Goal: Check status: Check status

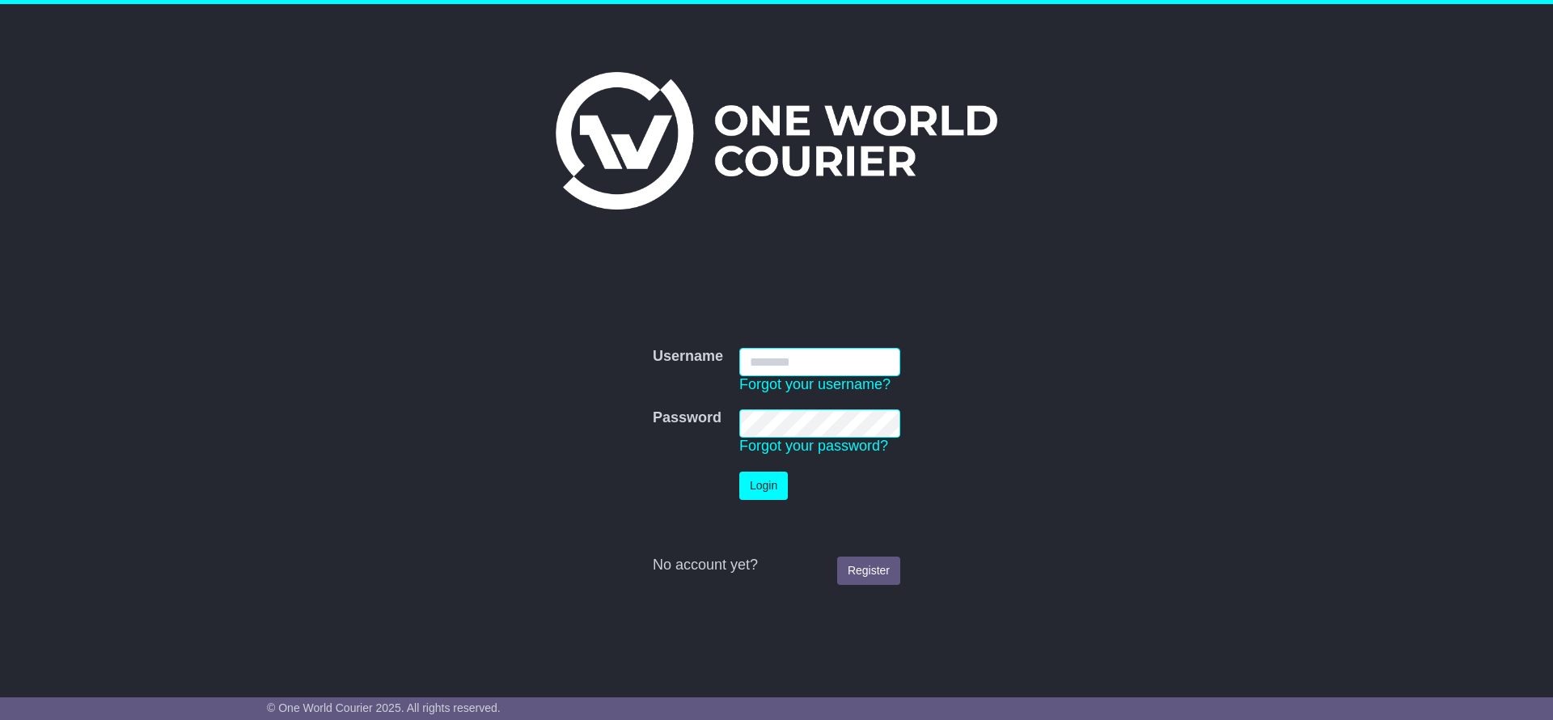
type input "**********"
click at [760, 477] on button "Login" at bounding box center [763, 486] width 49 height 28
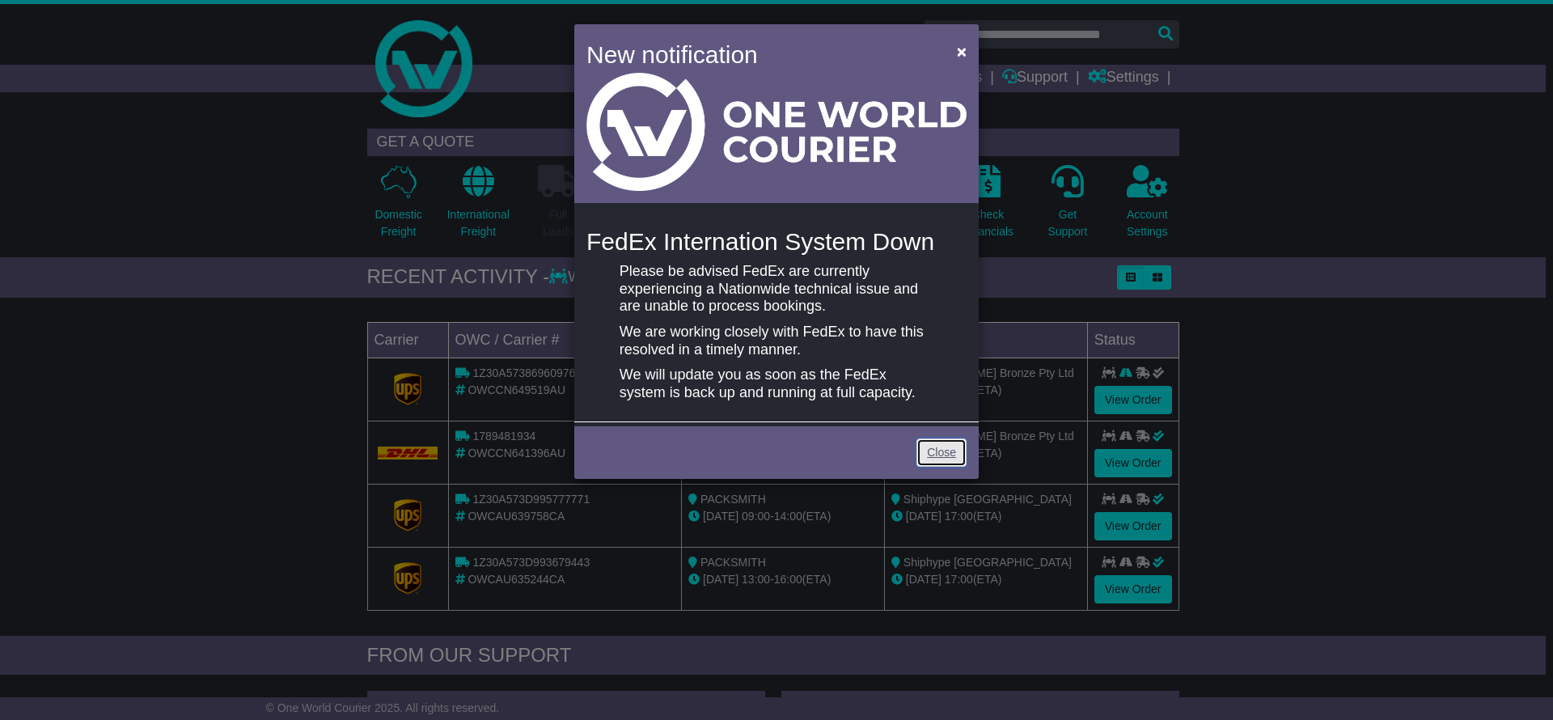
click at [939, 461] on link "Close" at bounding box center [942, 452] width 50 height 28
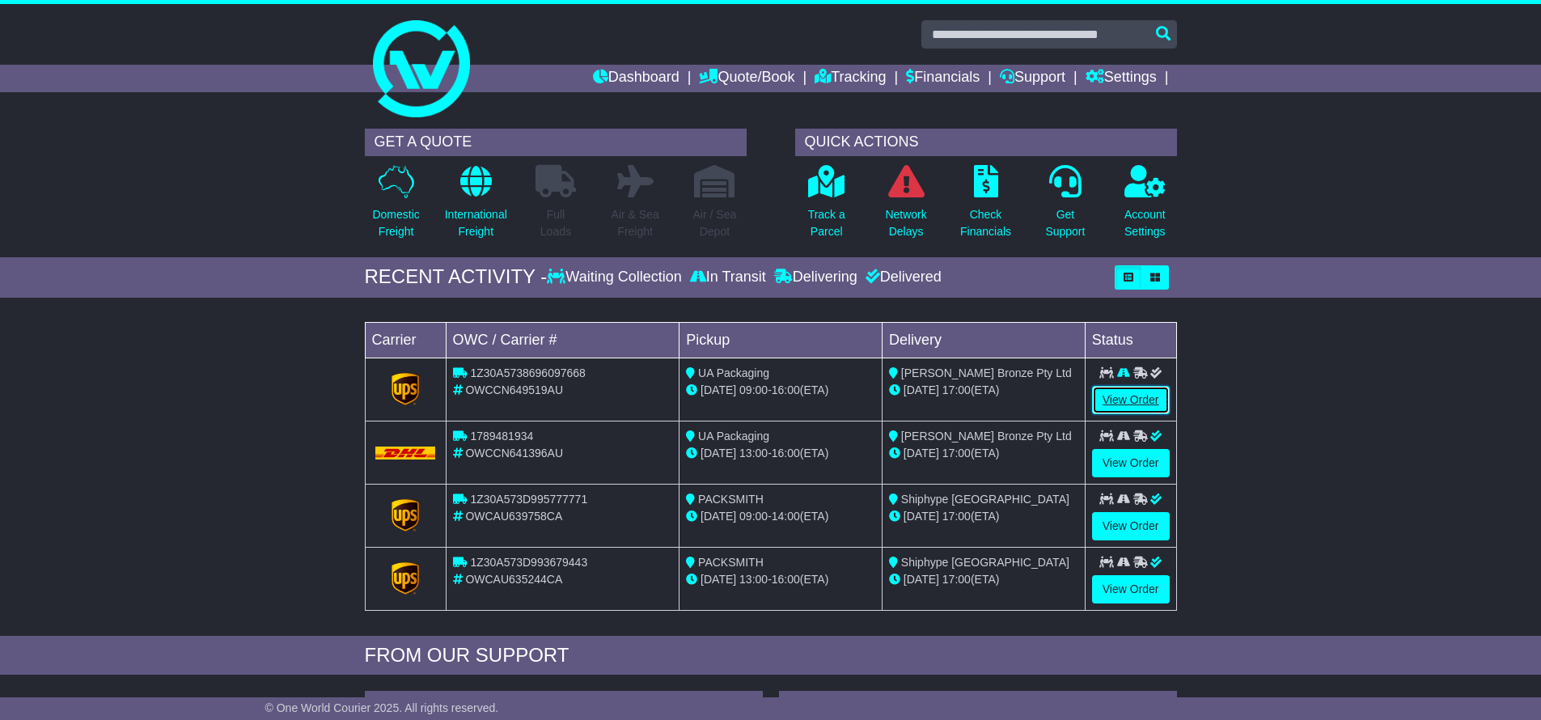
click at [1141, 394] on link "View Order" at bounding box center [1131, 400] width 78 height 28
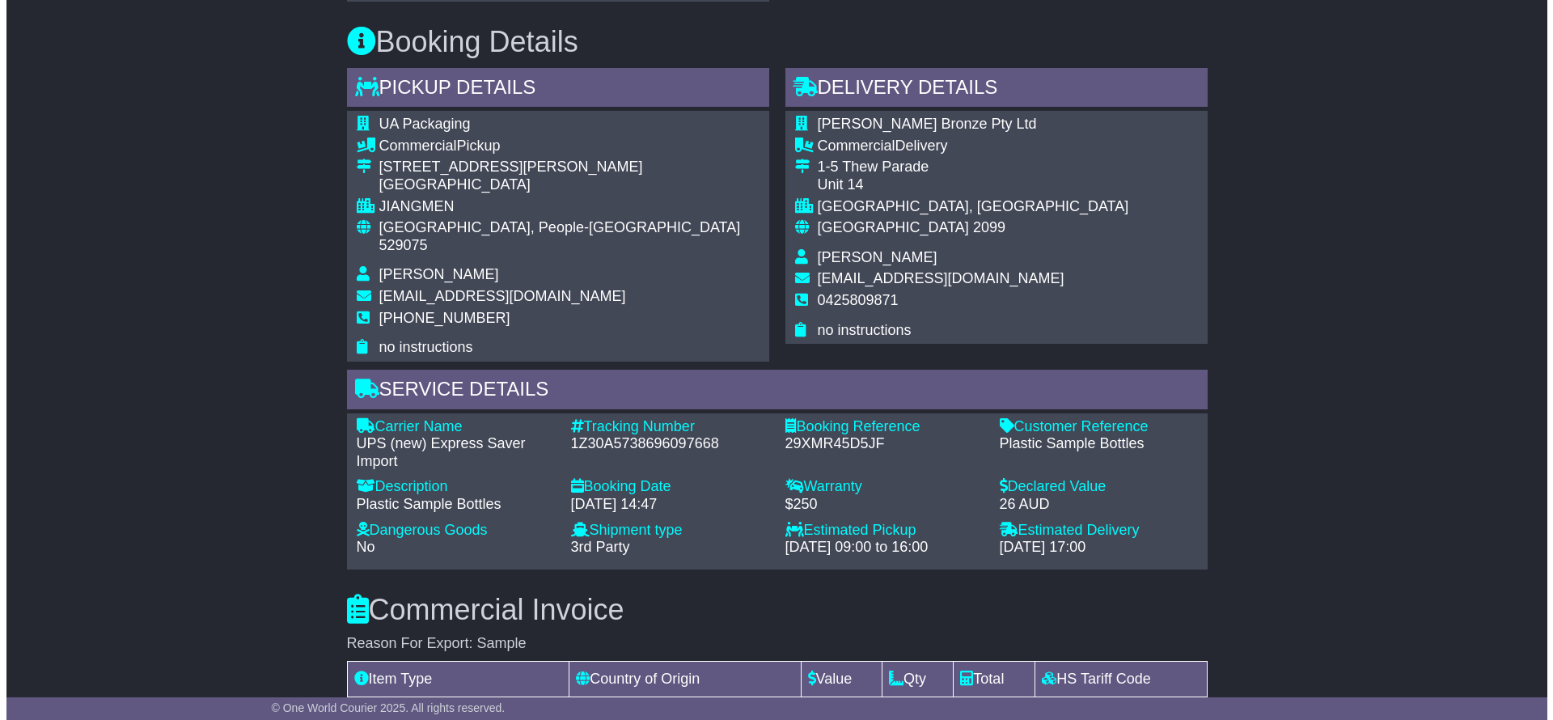
scroll to position [187, 0]
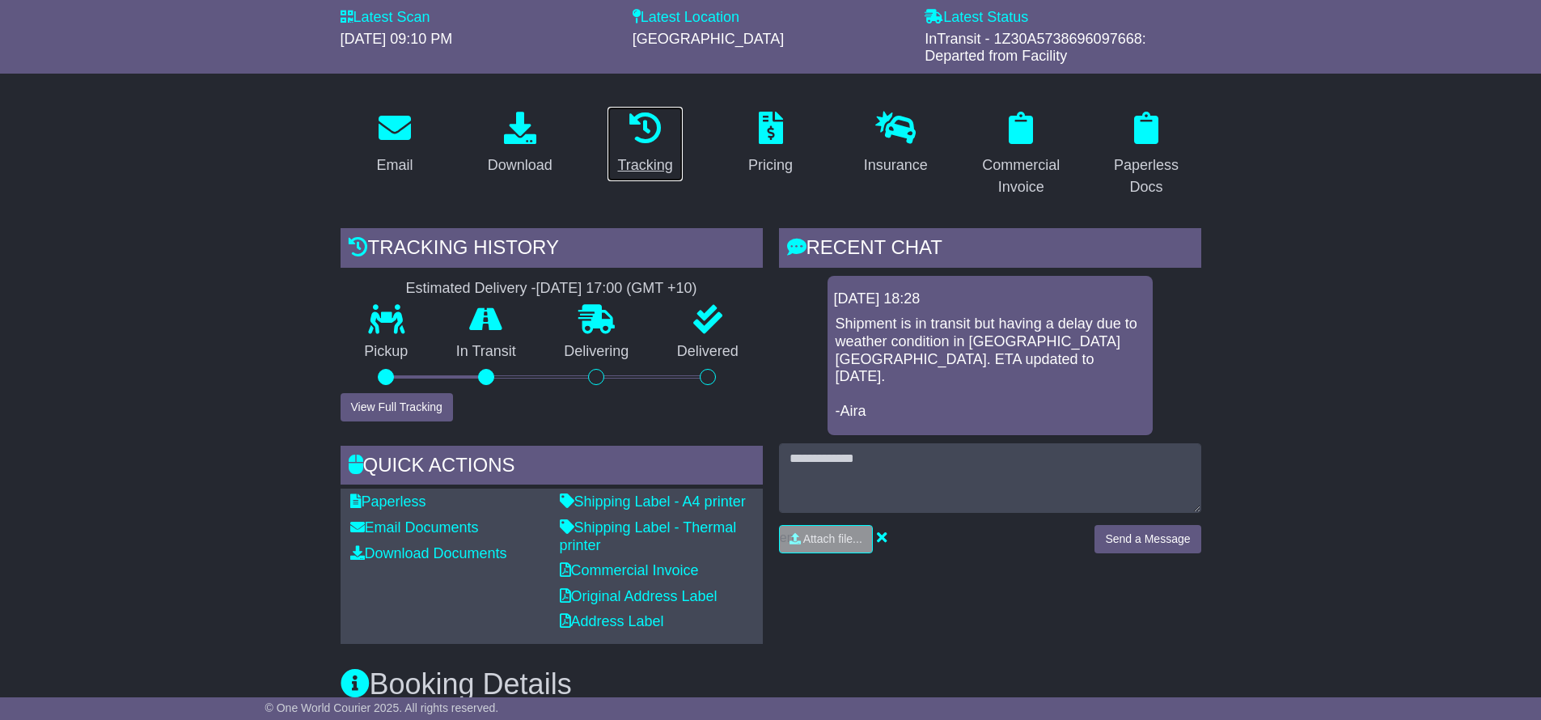
click at [646, 150] on link "Tracking" at bounding box center [645, 144] width 76 height 76
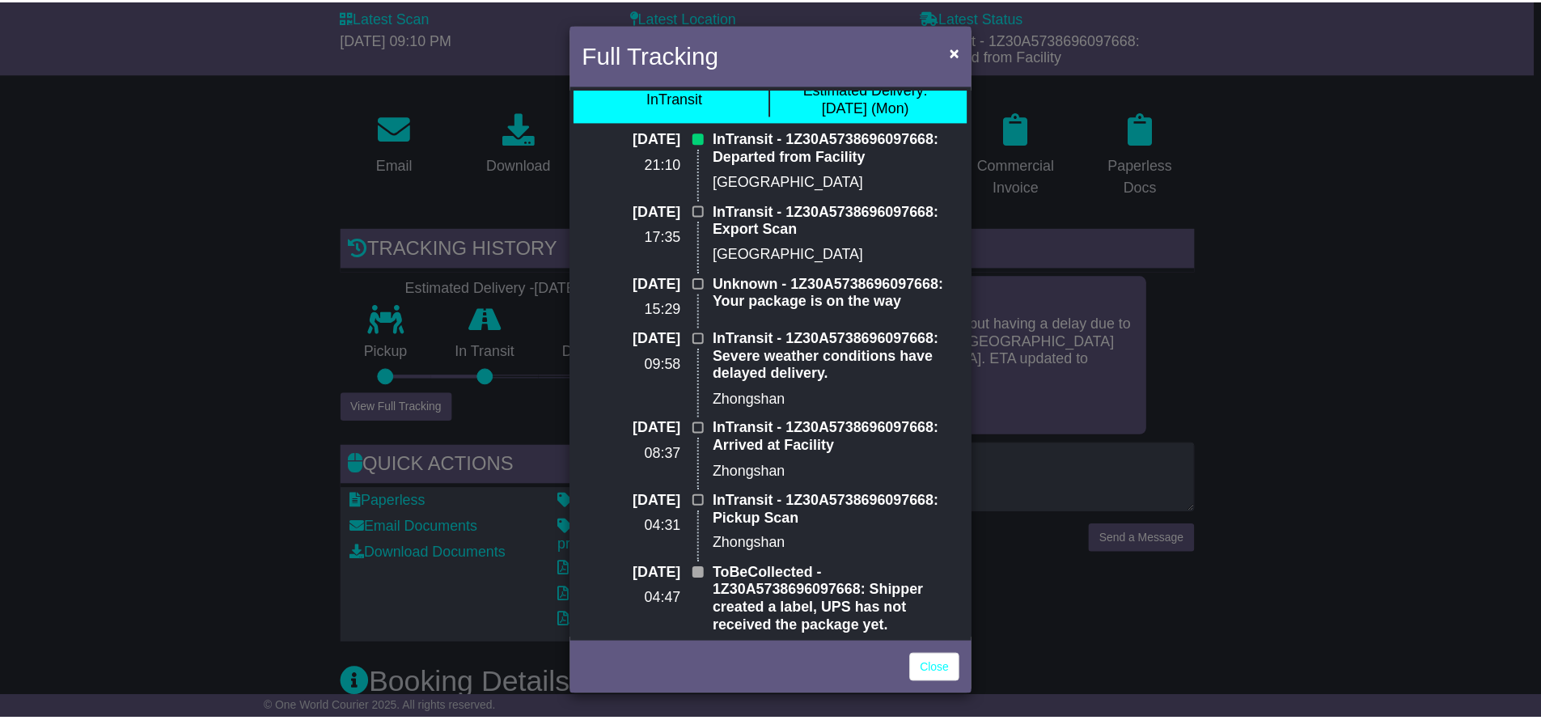
scroll to position [0, 0]
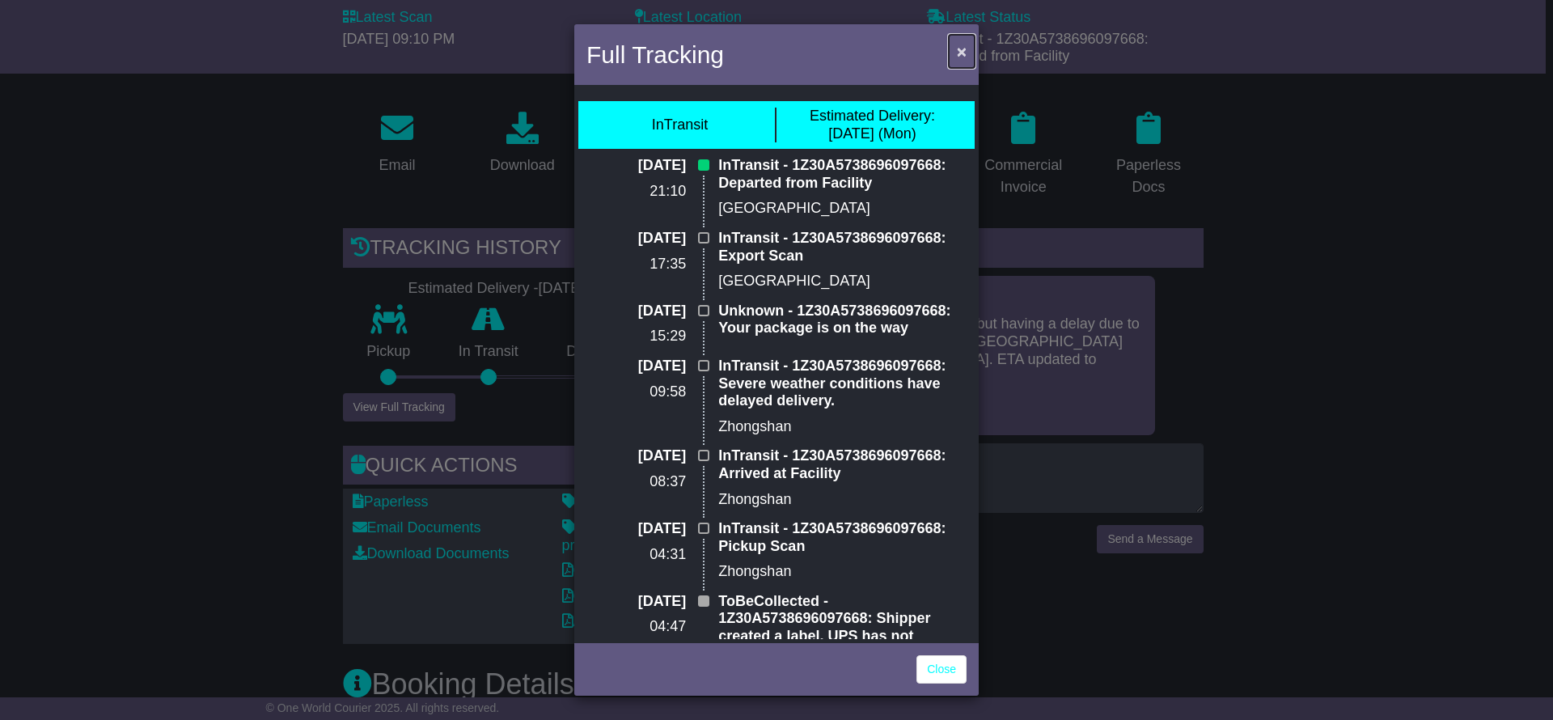
click at [961, 51] on span "×" at bounding box center [962, 51] width 10 height 19
